Goal: Task Accomplishment & Management: Manage account settings

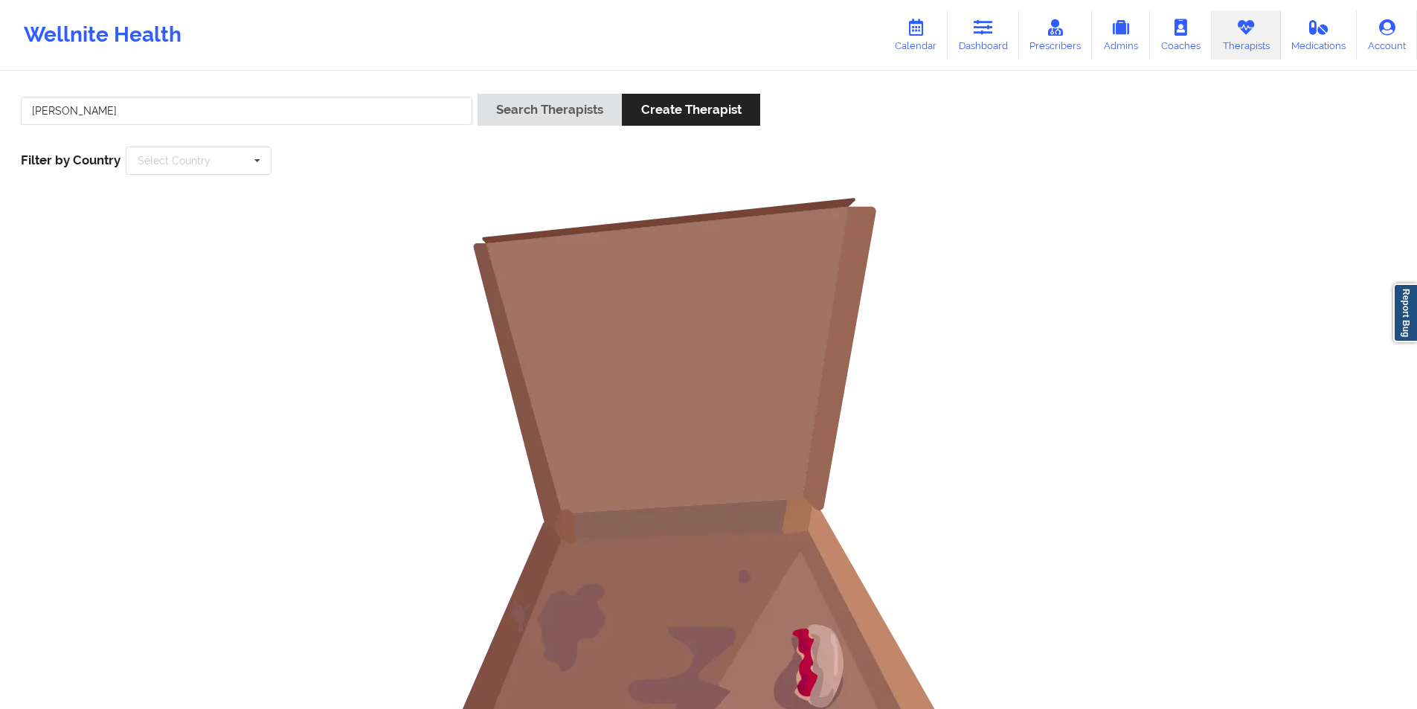
click at [288, 113] on input "[PERSON_NAME]" at bounding box center [246, 111] width 451 height 28
drag, startPoint x: 0, startPoint y: 0, endPoint x: 288, endPoint y: 113, distance: 309.2
click at [288, 113] on input "[PERSON_NAME]" at bounding box center [246, 111] width 451 height 28
click at [549, 107] on button "Search Therapists" at bounding box center [549, 110] width 144 height 32
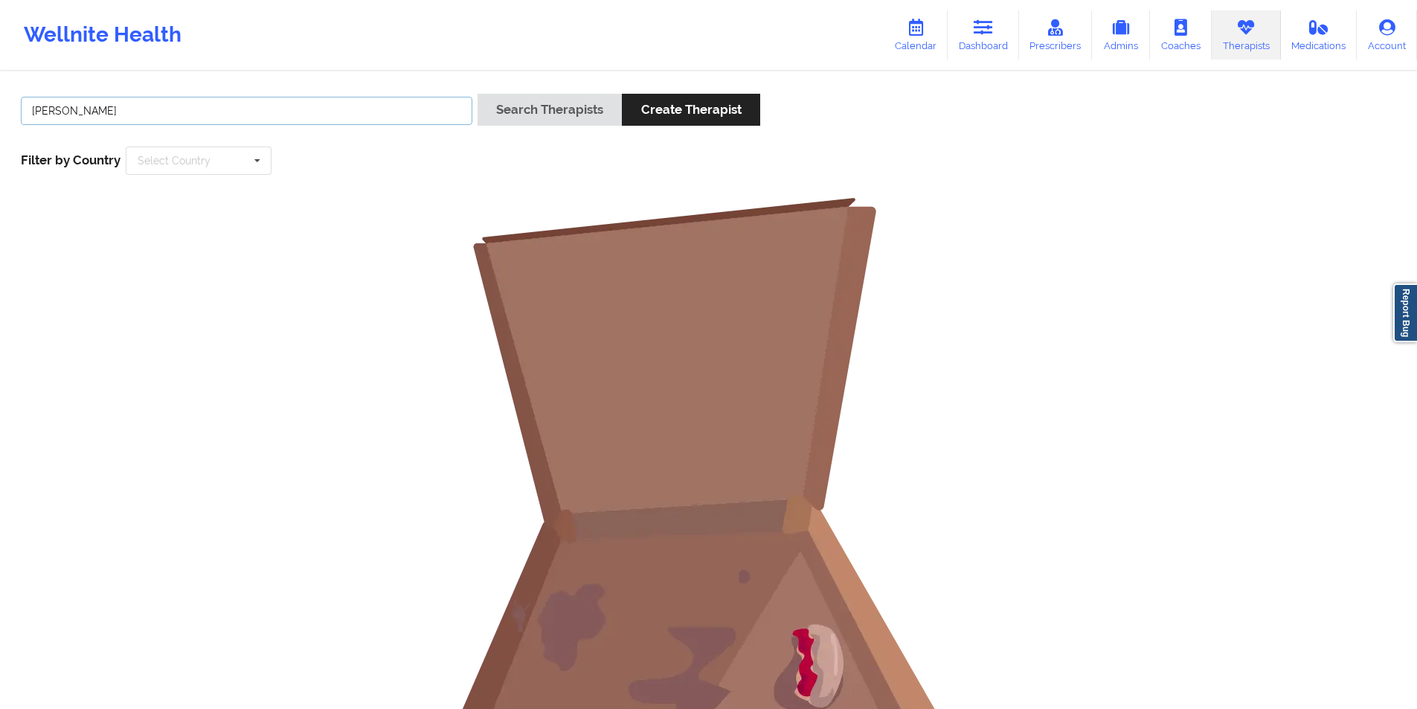
click at [56, 115] on input "[PERSON_NAME]" at bounding box center [246, 111] width 451 height 28
click at [59, 114] on input "[PERSON_NAME]" at bounding box center [246, 111] width 451 height 28
type input "Cayll"
click at [545, 100] on button "Search Therapists" at bounding box center [549, 110] width 144 height 32
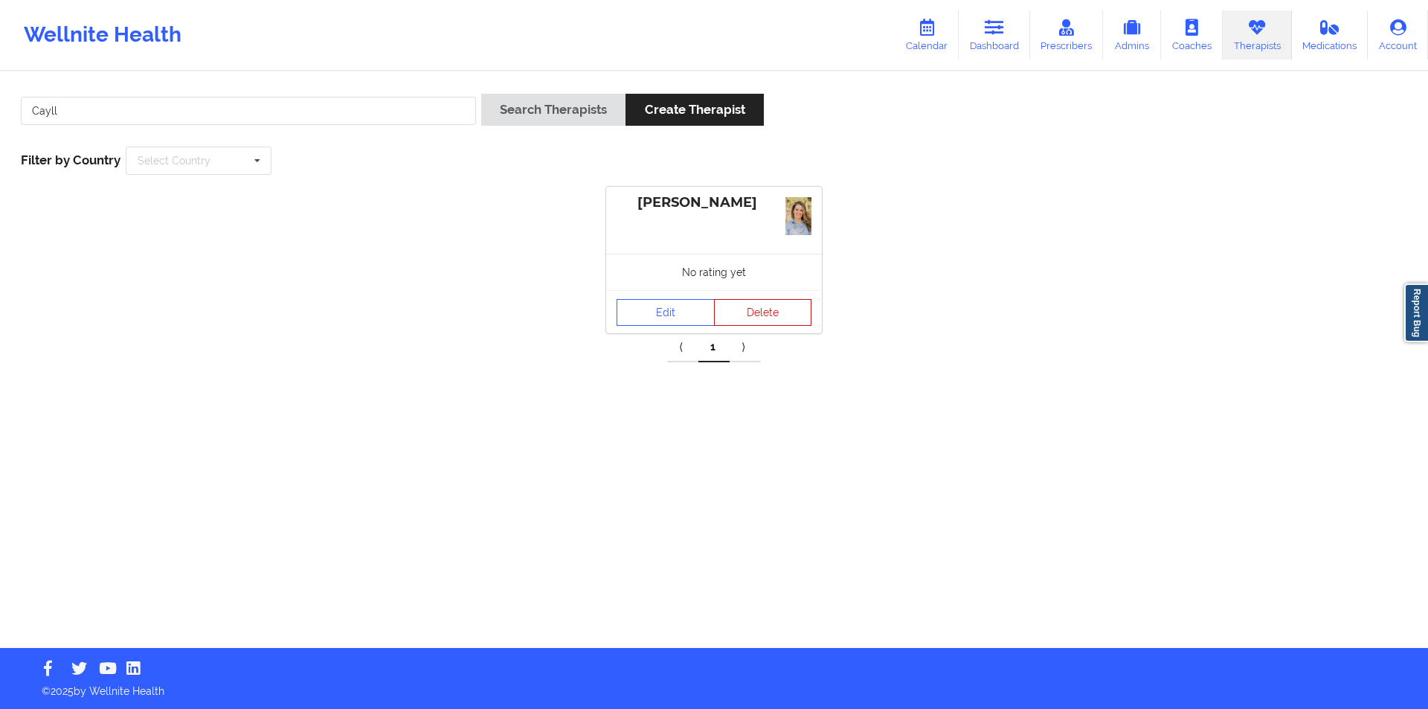
click at [767, 312] on button "Delete" at bounding box center [763, 312] width 98 height 27
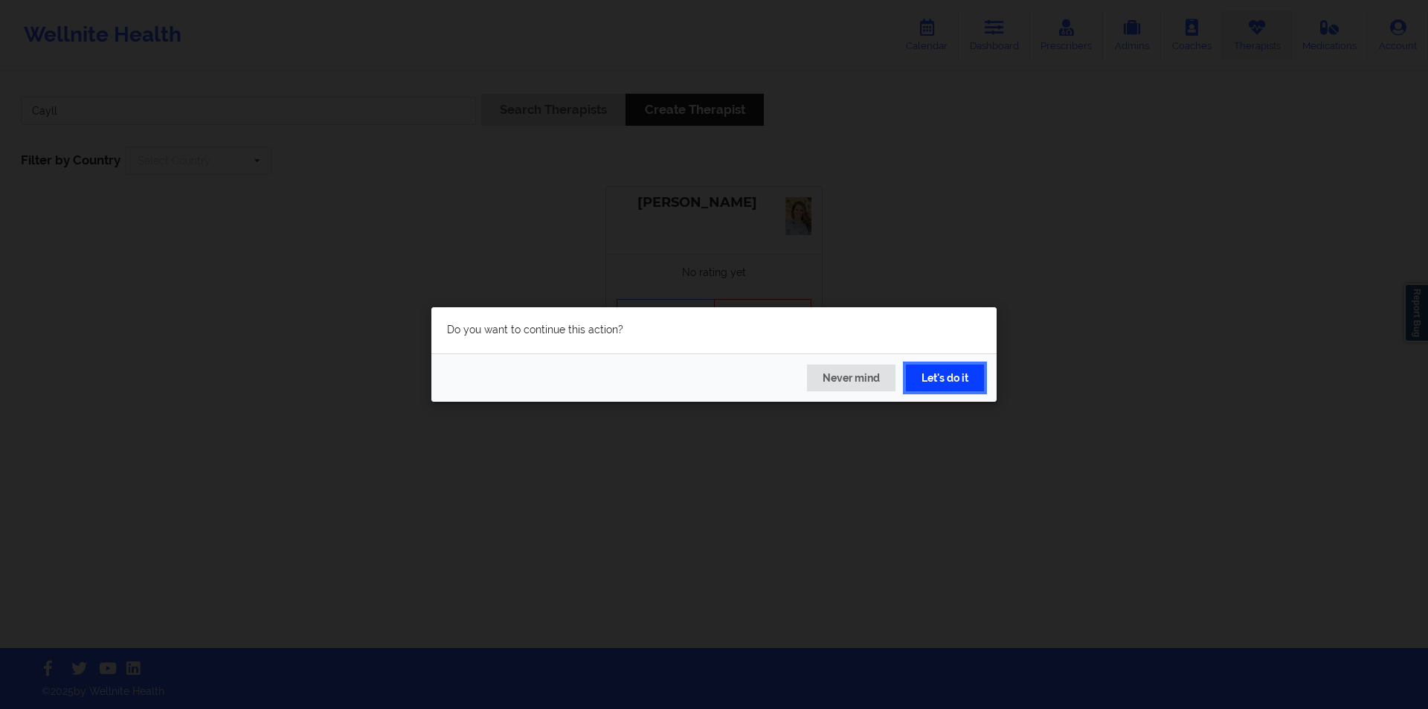
click at [944, 384] on button "Let's do it" at bounding box center [945, 377] width 78 height 27
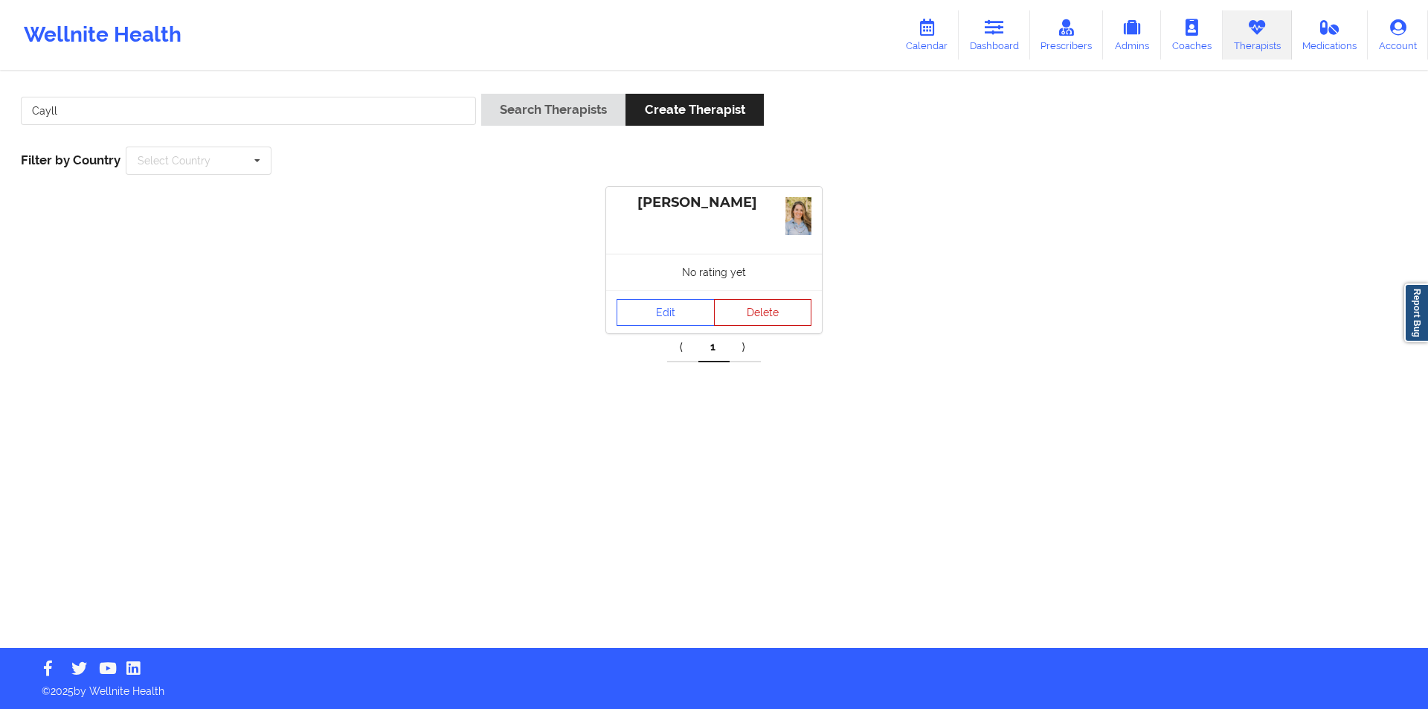
click at [770, 312] on button "Delete" at bounding box center [763, 312] width 98 height 27
